Goal: Task Accomplishment & Management: Manage account settings

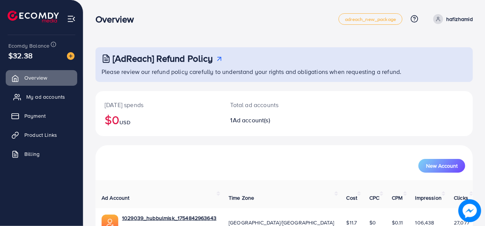
click at [51, 96] on span "My ad accounts" at bounding box center [45, 97] width 39 height 8
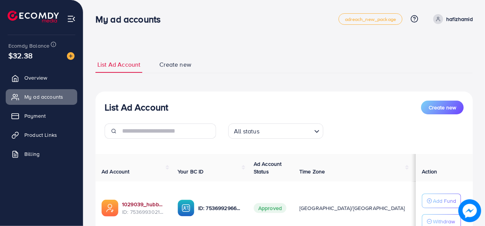
click at [156, 204] on link "1029039_hubbulmisk_1754842963643" at bounding box center [143, 204] width 43 height 8
